Goal: Navigation & Orientation: Find specific page/section

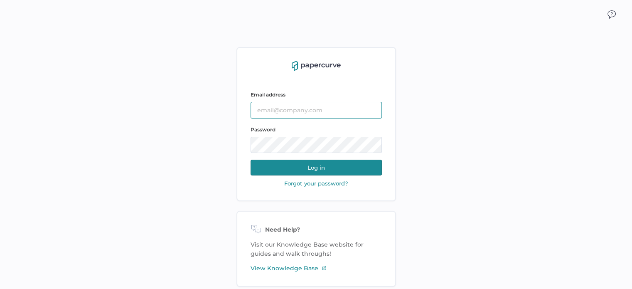
type input "[PERSON_NAME][EMAIL_ADDRESS][DOMAIN_NAME]"
click at [298, 161] on button "Log in" at bounding box center [316, 168] width 131 height 16
